Goal: Information Seeking & Learning: Learn about a topic

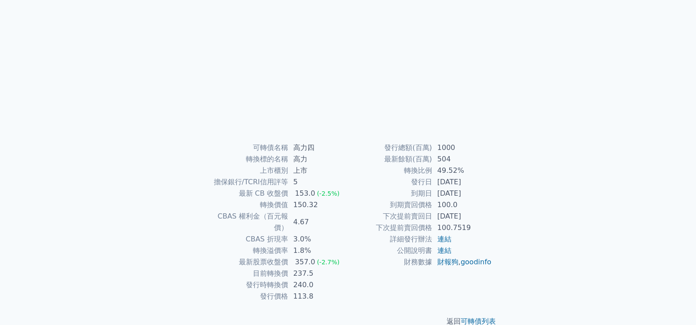
scroll to position [82, 0]
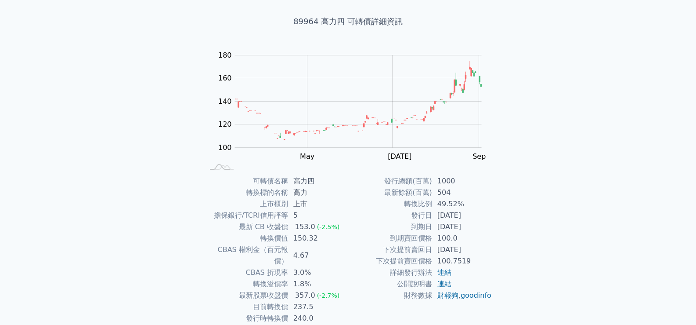
scroll to position [82, 0]
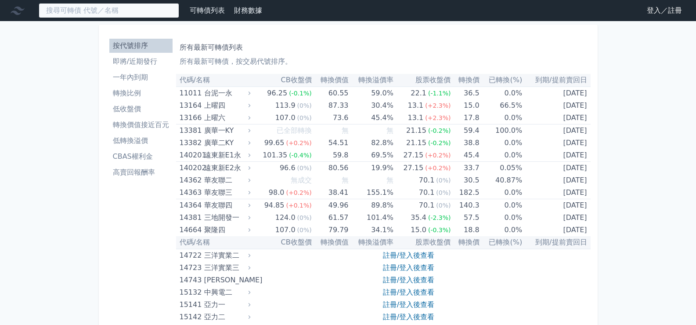
click at [152, 11] on input at bounding box center [109, 10] width 141 height 15
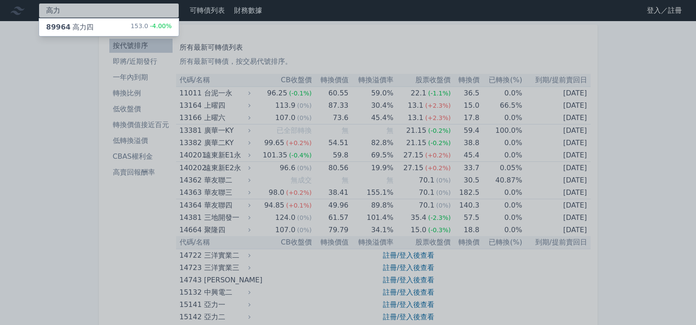
type input "高力"
click at [112, 18] on div "89964 高力四 153.0 -4.00%" at bounding box center [109, 27] width 140 height 18
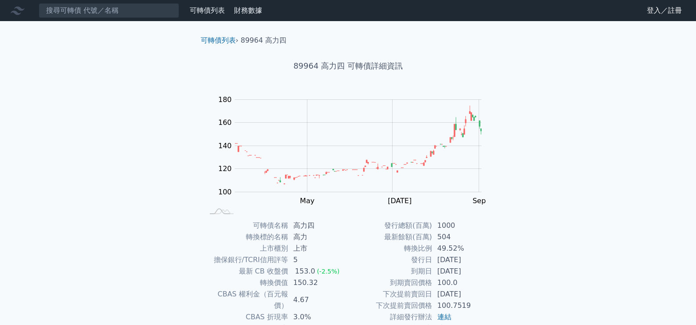
click at [654, 11] on link "登入／註冊" at bounding box center [664, 11] width 49 height 14
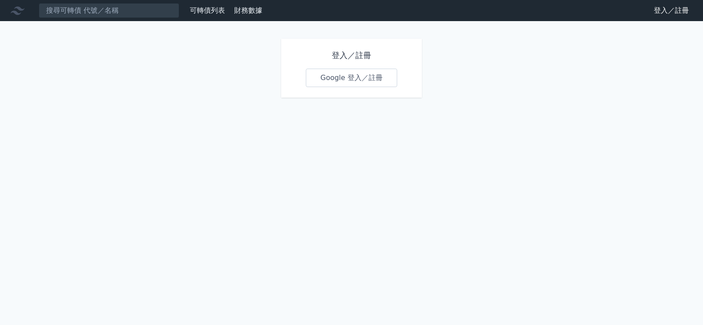
click at [338, 72] on link "Google 登入／註冊" at bounding box center [351, 78] width 91 height 18
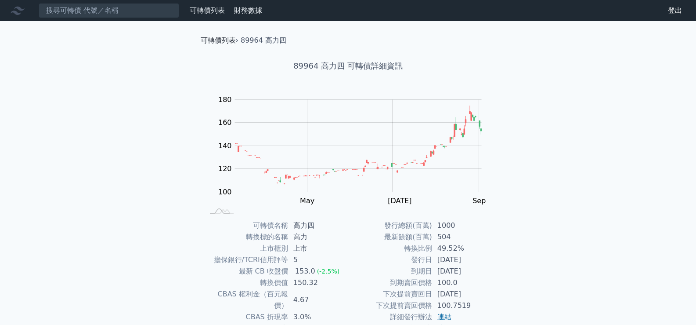
click at [217, 39] on link "可轉債列表" at bounding box center [218, 40] width 35 height 8
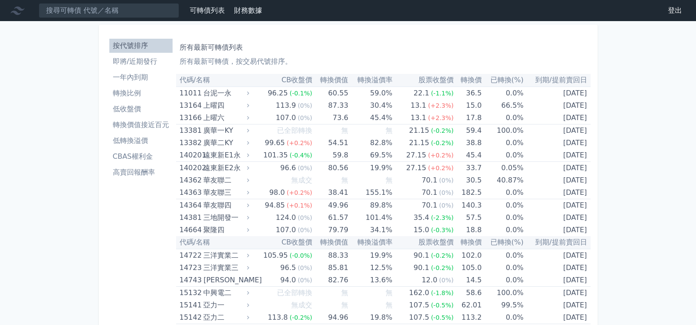
click at [113, 5] on input at bounding box center [109, 10] width 141 height 15
click at [109, 13] on input at bounding box center [109, 10] width 141 height 15
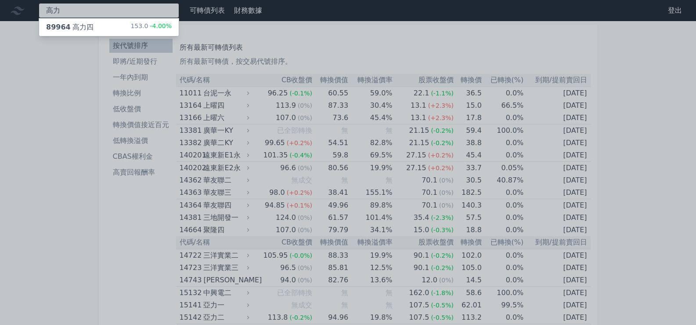
type input "高力"
click at [100, 24] on div "89964 高力四 153.0 -4.00%" at bounding box center [109, 27] width 140 height 18
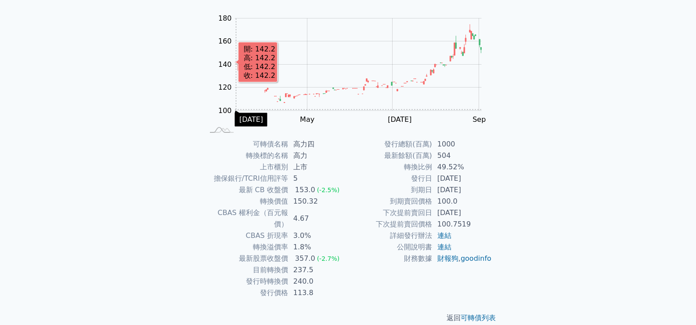
scroll to position [82, 0]
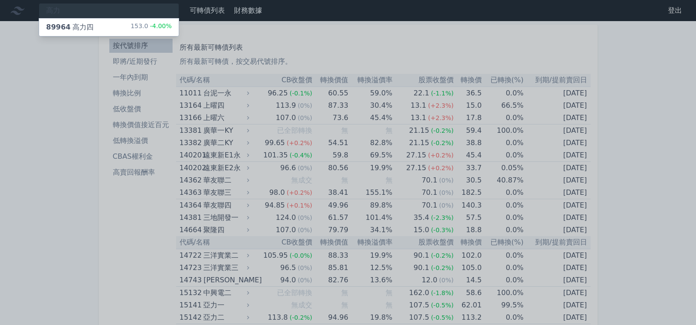
click at [323, 45] on div at bounding box center [348, 162] width 696 height 325
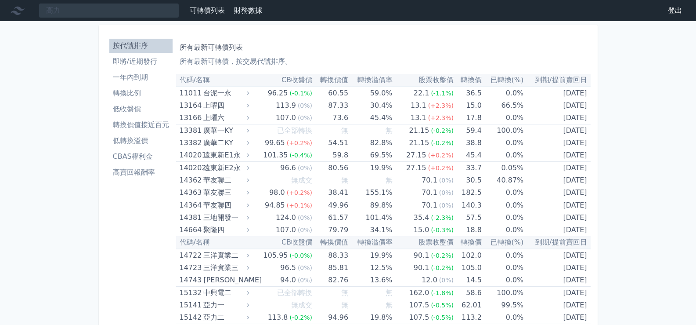
click at [150, 64] on li "即將/近期發行" at bounding box center [140, 61] width 63 height 11
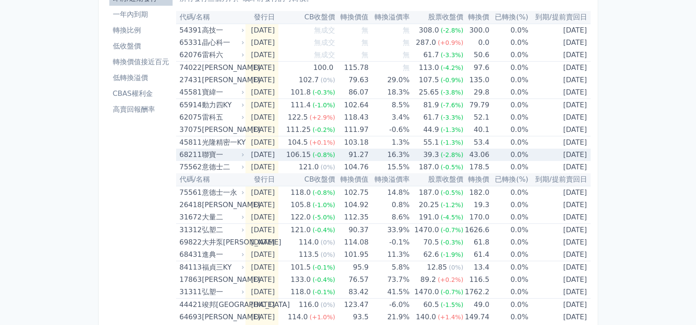
scroll to position [44, 0]
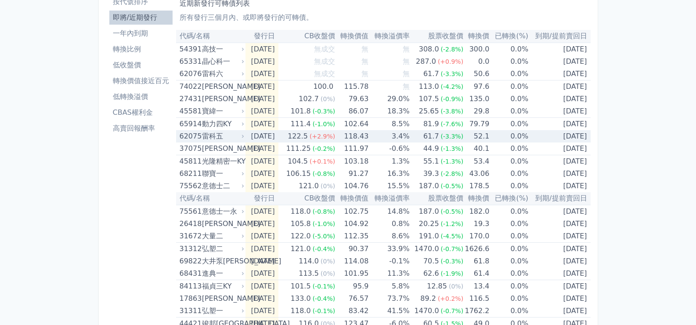
click at [204, 135] on div "雷科五" at bounding box center [222, 136] width 40 height 12
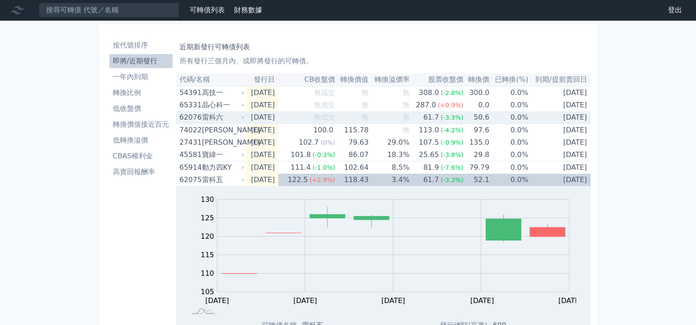
scroll to position [0, 0]
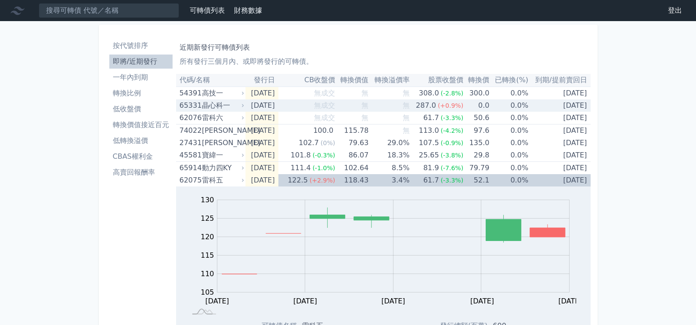
click at [217, 106] on div "晶心科一" at bounding box center [222, 105] width 40 height 12
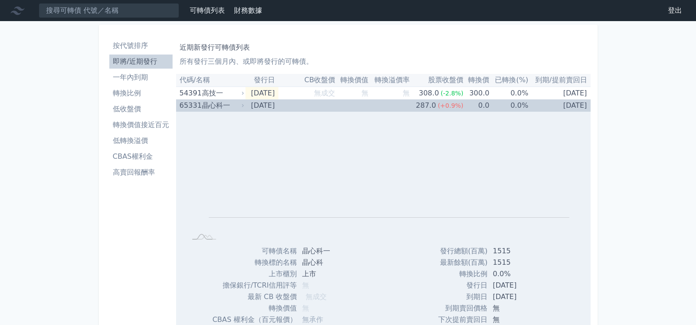
click at [219, 106] on div "晶心科一" at bounding box center [222, 105] width 40 height 12
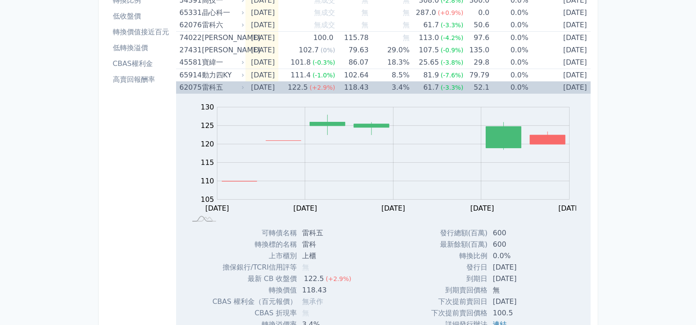
scroll to position [88, 0]
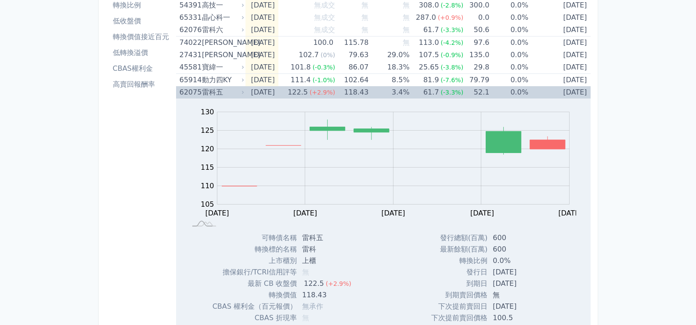
click at [214, 94] on div "雷科五" at bounding box center [222, 92] width 40 height 12
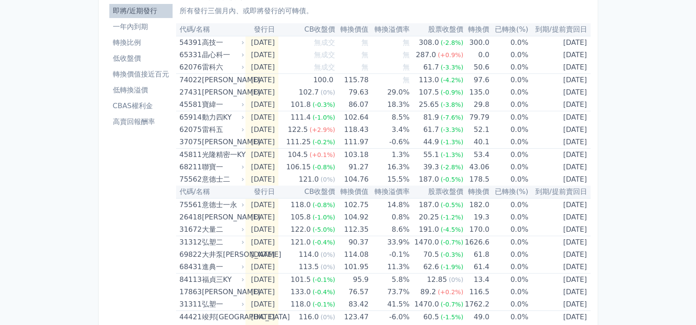
scroll to position [0, 0]
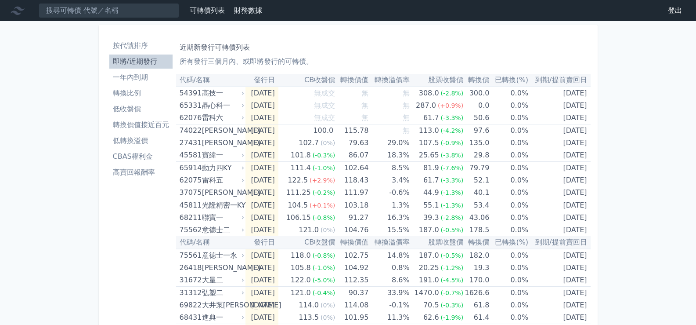
click at [140, 81] on li "一年內到期" at bounding box center [140, 77] width 63 height 11
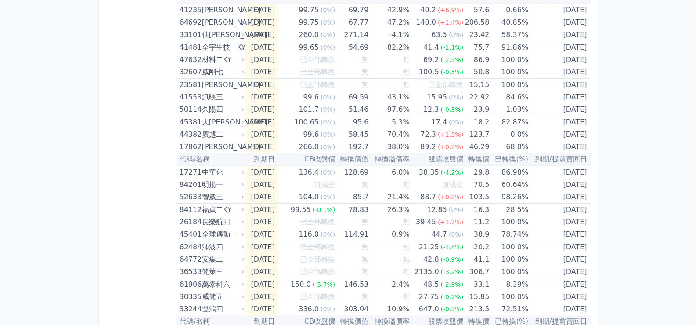
scroll to position [199, 0]
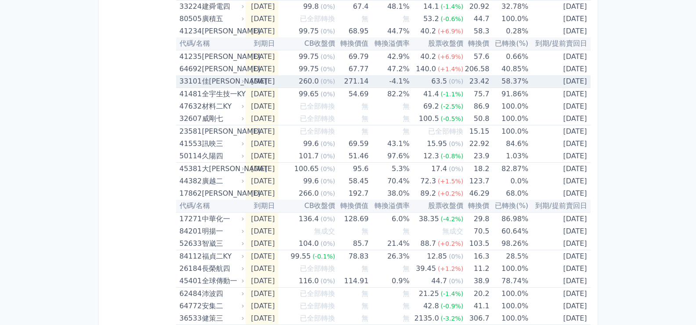
click at [214, 82] on div "佳[PERSON_NAME]" at bounding box center [222, 81] width 40 height 12
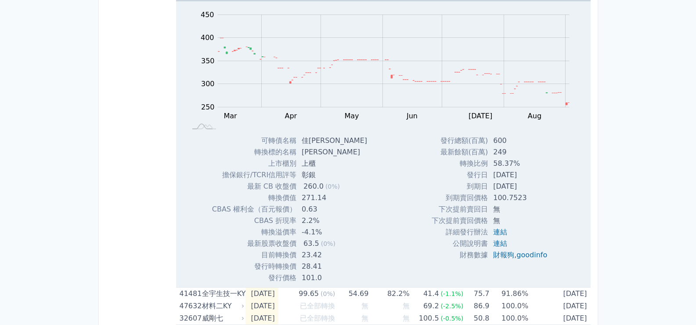
scroll to position [286, 0]
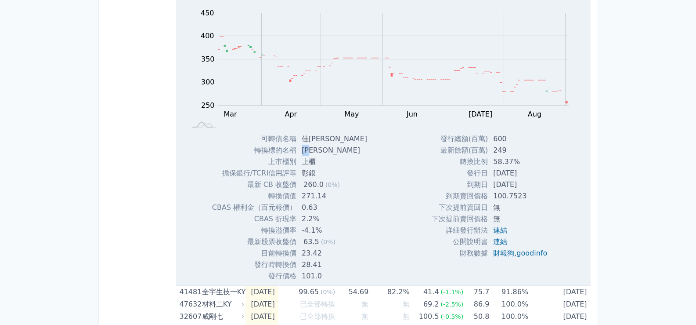
drag, startPoint x: 319, startPoint y: 147, endPoint x: 303, endPoint y: 150, distance: 15.7
click at [303, 150] on td "[PERSON_NAME]" at bounding box center [335, 149] width 78 height 11
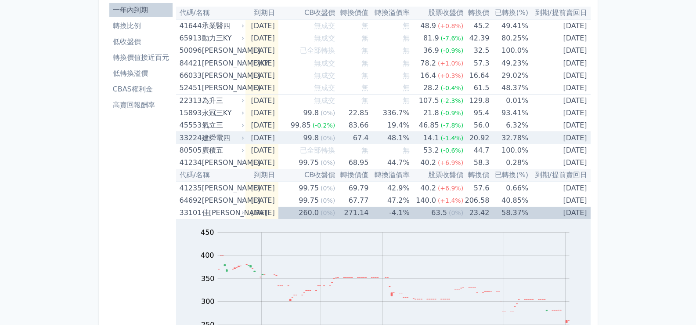
scroll to position [67, 0]
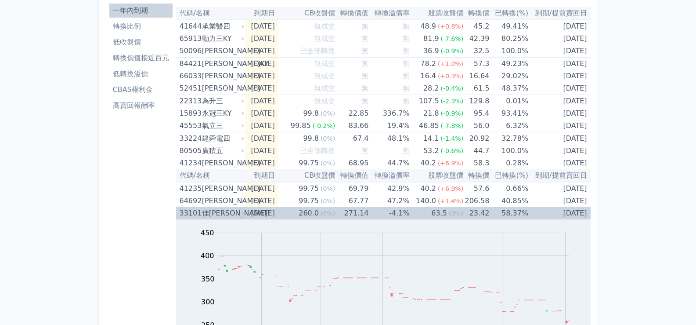
click at [193, 212] on div "33101" at bounding box center [190, 213] width 20 height 12
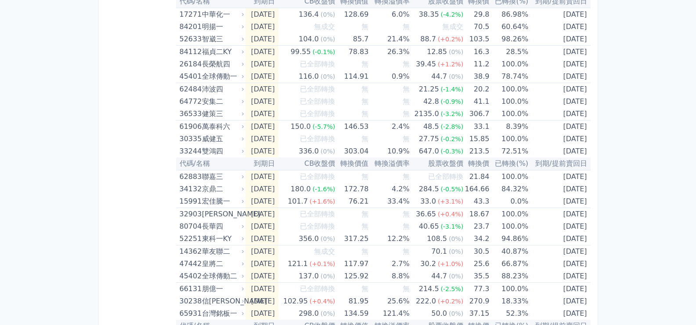
scroll to position [401, 0]
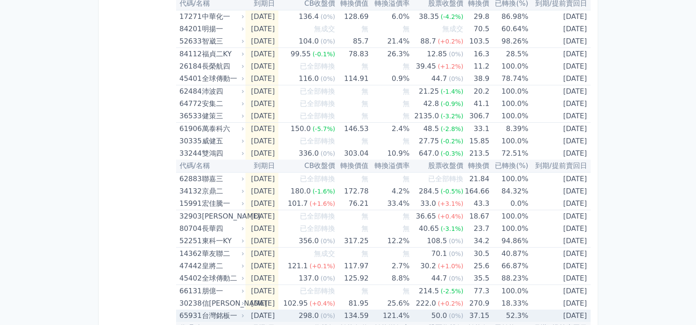
click at [224, 313] on div "台灣銘板一" at bounding box center [222, 315] width 40 height 12
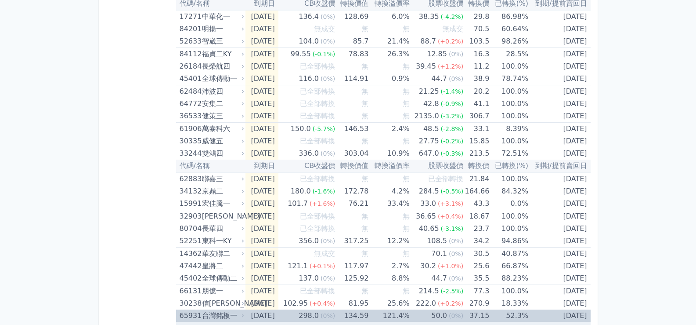
click at [205, 314] on div "台灣銘板一" at bounding box center [222, 315] width 40 height 12
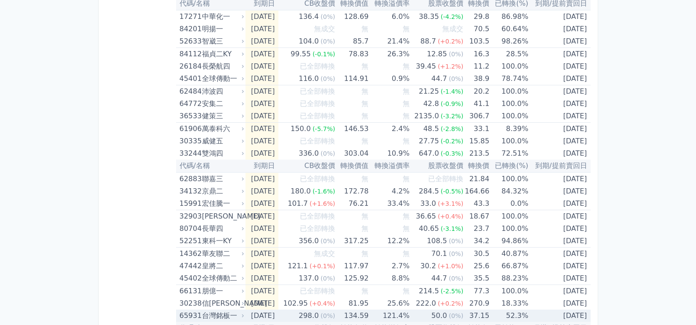
click at [186, 315] on div "65931" at bounding box center [190, 315] width 20 height 12
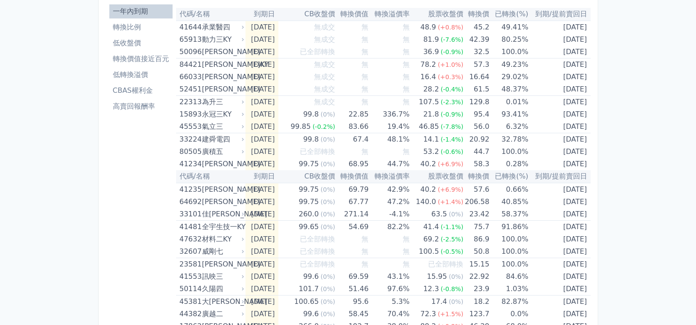
scroll to position [0, 0]
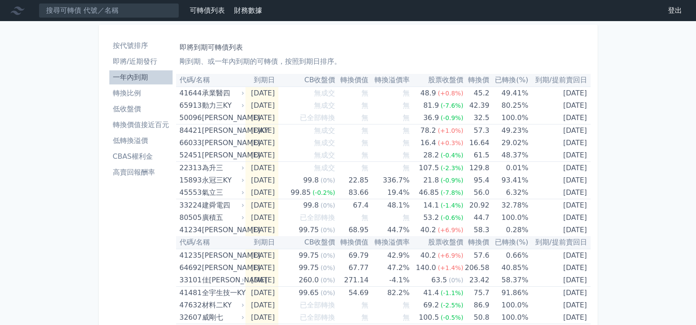
click at [152, 57] on li "即將/近期發行" at bounding box center [140, 61] width 63 height 11
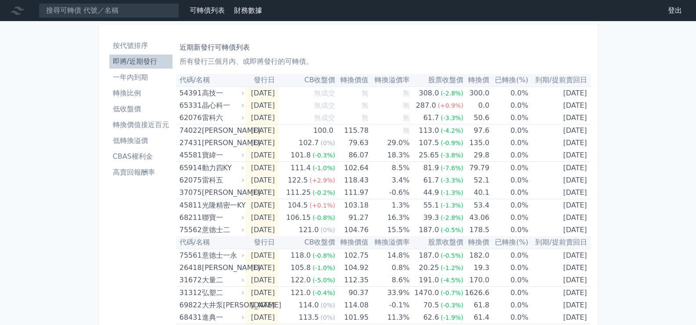
click at [143, 124] on li "轉換價值接近百元" at bounding box center [140, 124] width 63 height 11
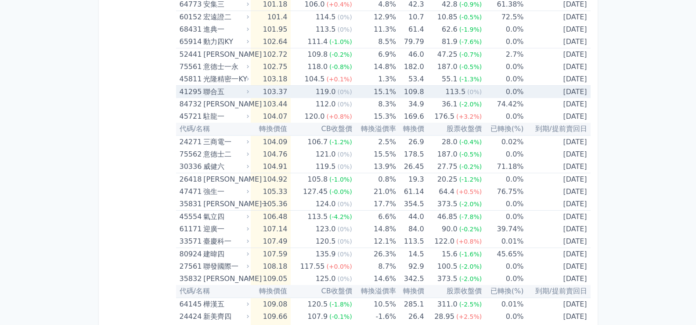
scroll to position [1318, 0]
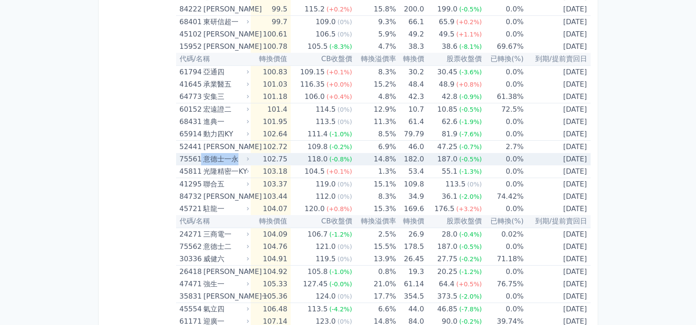
drag, startPoint x: 241, startPoint y: 158, endPoint x: 200, endPoint y: 161, distance: 41.0
click at [200, 161] on div "75561 意德士一永" at bounding box center [212, 159] width 65 height 12
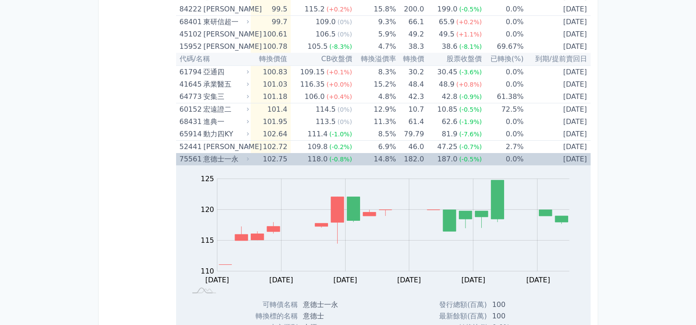
click at [475, 157] on span "(-0.5%)" at bounding box center [470, 158] width 23 height 7
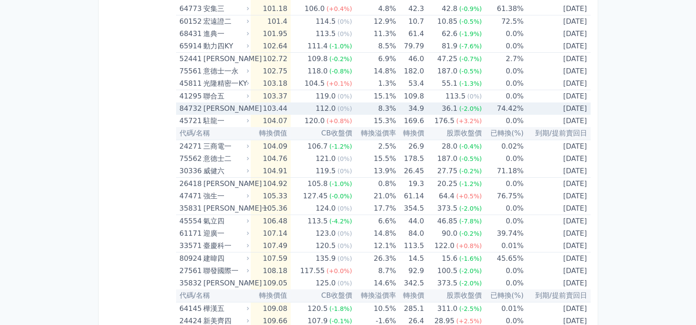
scroll to position [1449, 0]
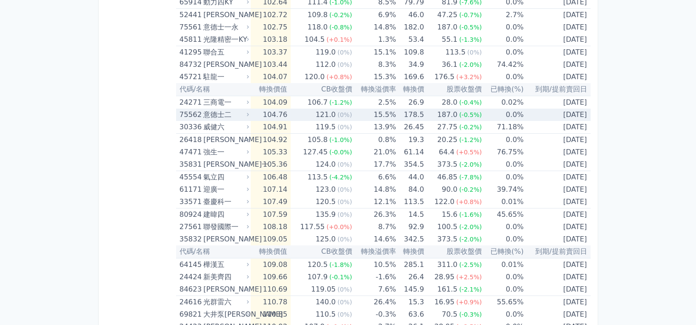
click at [241, 115] on div "意德士二" at bounding box center [225, 114] width 44 height 12
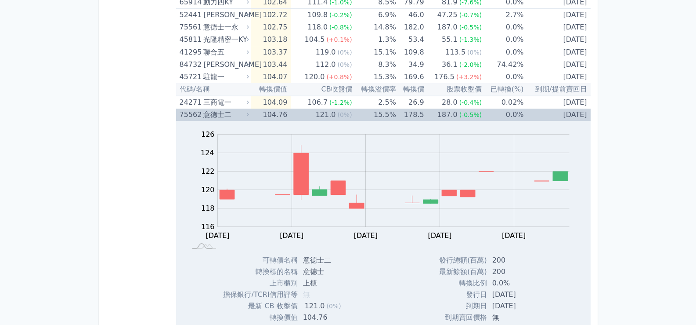
click at [241, 115] on div "意德士二" at bounding box center [225, 114] width 44 height 12
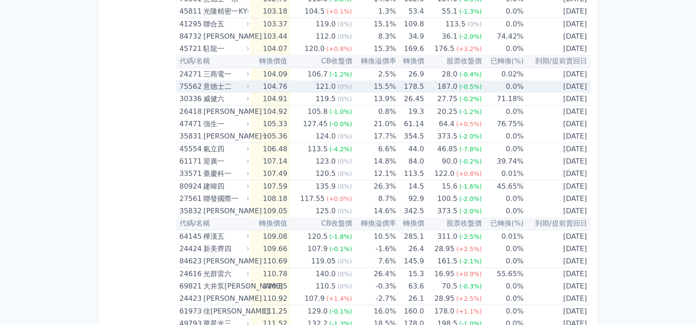
scroll to position [1493, 0]
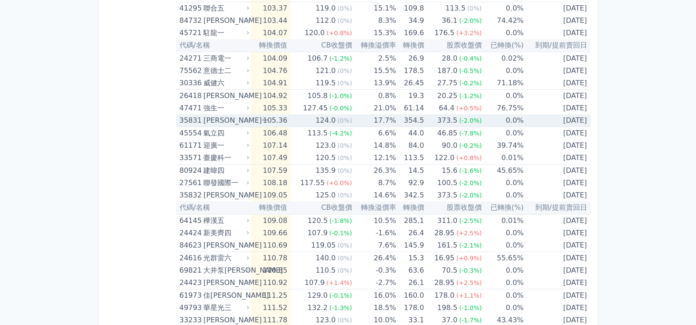
click at [251, 118] on icon at bounding box center [248, 120] width 6 height 6
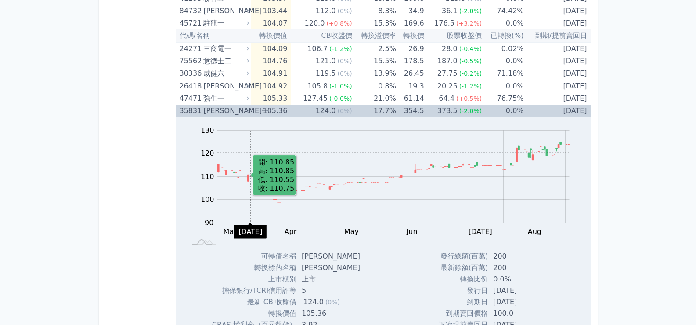
scroll to position [1449, 0]
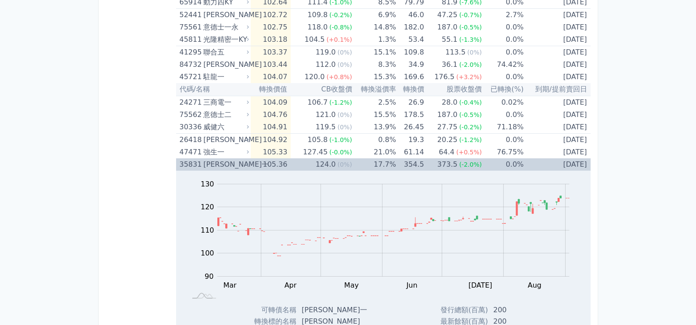
click at [242, 162] on div "[PERSON_NAME]一" at bounding box center [225, 164] width 44 height 12
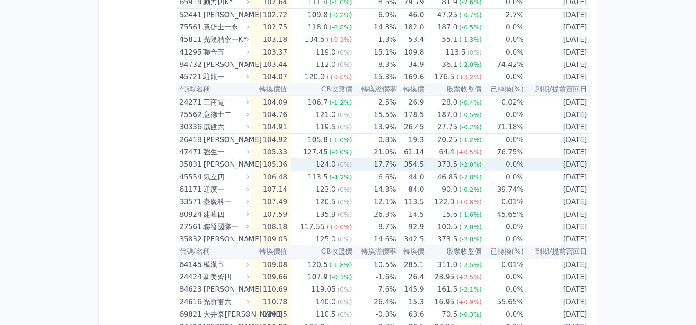
click at [242, 162] on div "[PERSON_NAME]一" at bounding box center [225, 164] width 44 height 12
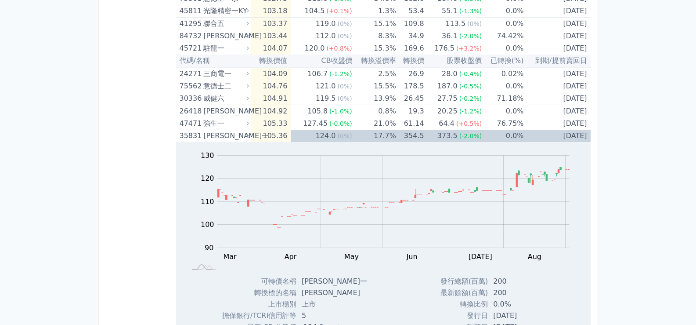
scroll to position [1493, 0]
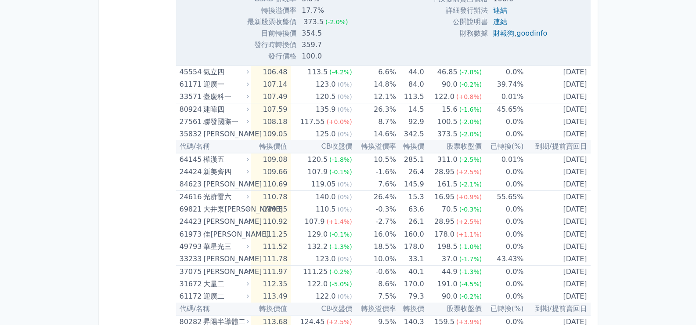
scroll to position [1845, 0]
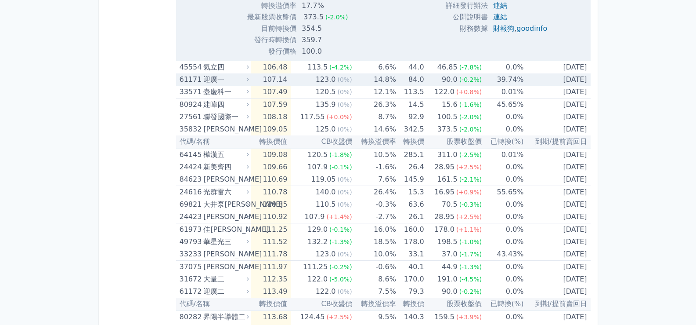
click at [247, 77] on icon at bounding box center [248, 79] width 6 height 6
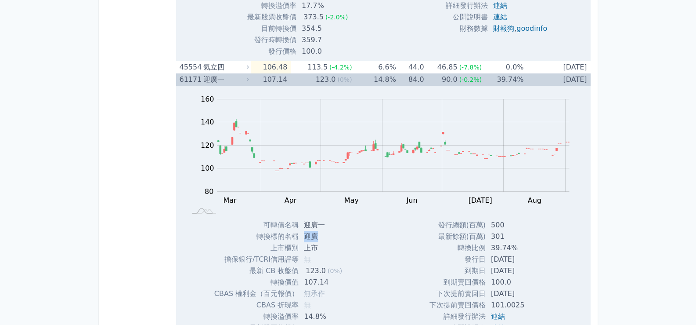
click at [305, 236] on td "迎廣" at bounding box center [326, 236] width 54 height 11
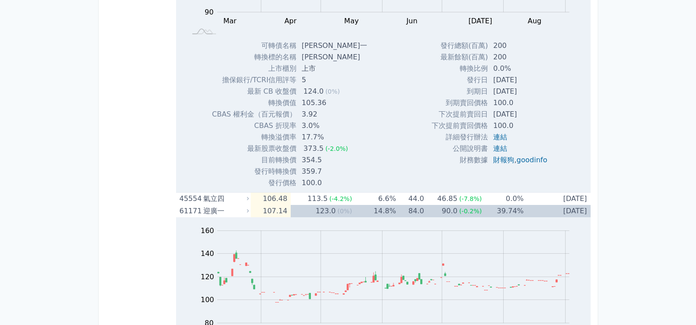
scroll to position [1713, 0]
click at [248, 212] on icon at bounding box center [248, 211] width 6 height 6
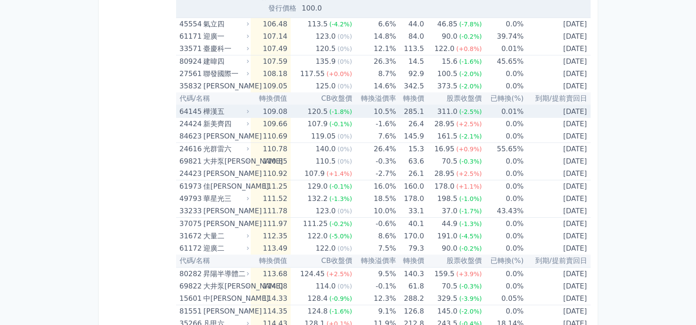
scroll to position [1888, 0]
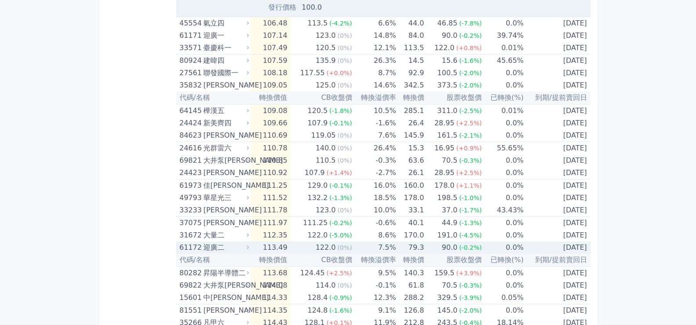
click at [233, 245] on div "迎廣二" at bounding box center [225, 247] width 44 height 12
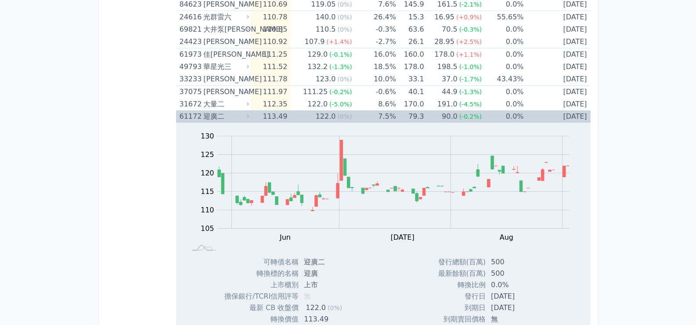
scroll to position [2020, 0]
click at [246, 115] on div "迎廣二" at bounding box center [225, 115] width 44 height 12
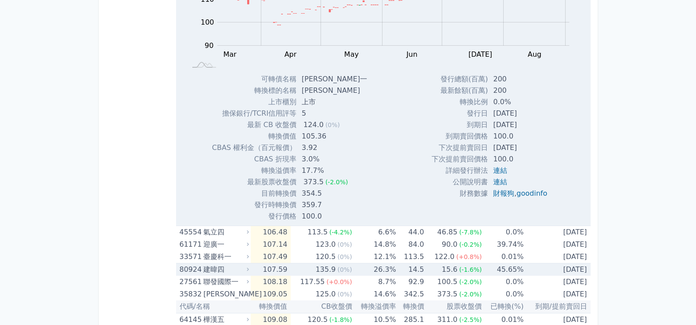
scroll to position [1416, 0]
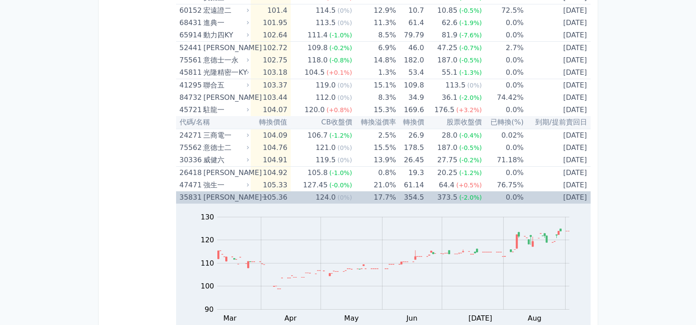
click at [251, 200] on icon at bounding box center [248, 197] width 6 height 6
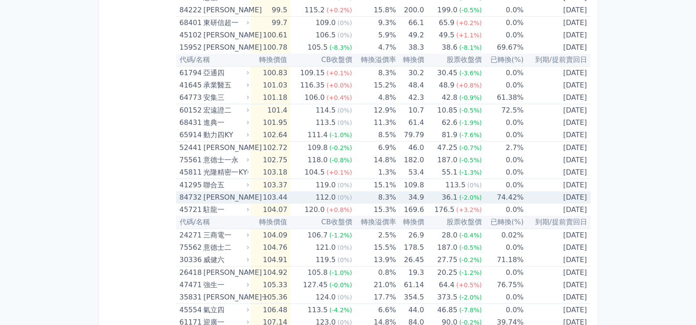
scroll to position [1460, 0]
